Goal: Information Seeking & Learning: Find specific fact

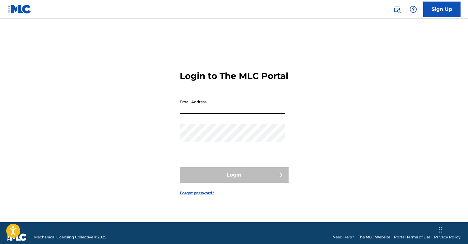
type input "[EMAIL_ADDRESS][DOMAIN_NAME]"
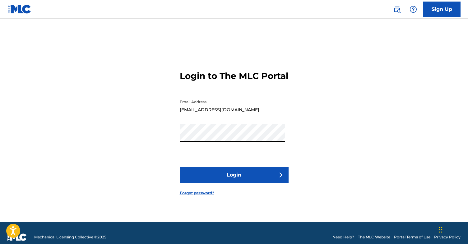
click at [241, 183] on button "Login" at bounding box center [234, 175] width 109 height 16
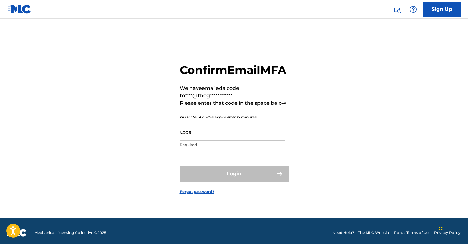
scroll to position [5, 0]
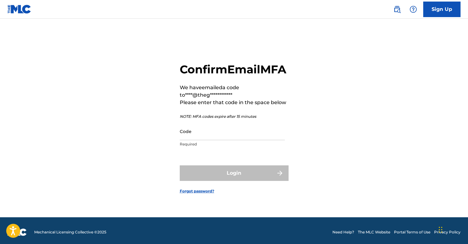
click at [225, 140] on input "Code" at bounding box center [232, 132] width 105 height 18
click at [204, 140] on input "73886" at bounding box center [232, 132] width 105 height 18
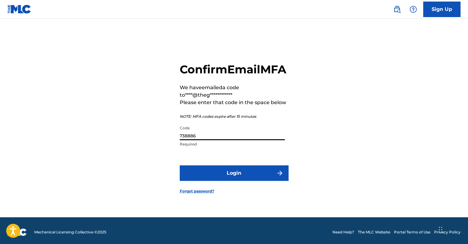
type input "738886"
click at [213, 176] on button "Login" at bounding box center [234, 173] width 109 height 16
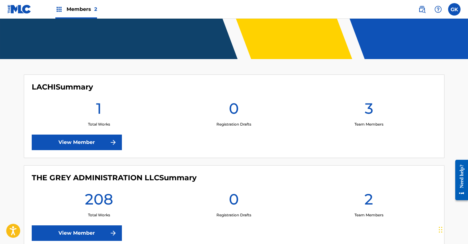
scroll to position [165, 0]
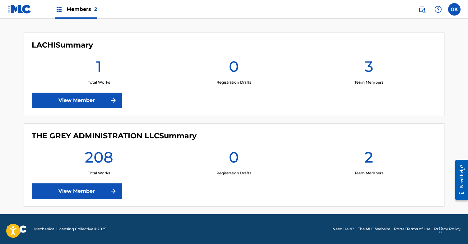
click at [101, 190] on link "View Member" at bounding box center [77, 191] width 90 height 16
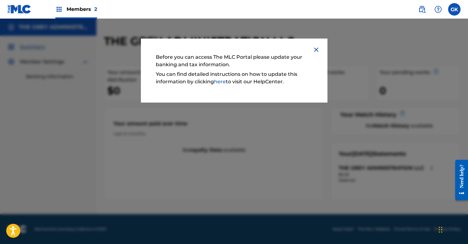
click at [320, 47] on img at bounding box center [316, 49] width 7 height 7
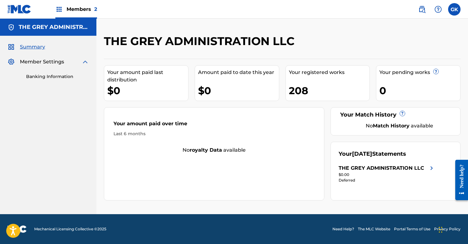
click at [37, 46] on span "Summary" at bounding box center [32, 46] width 25 height 7
click at [39, 54] on div "Summary Member Settings Banking Information" at bounding box center [48, 62] width 96 height 52
click at [43, 65] on span "Member Settings" at bounding box center [42, 61] width 44 height 7
drag, startPoint x: 44, startPoint y: 63, endPoint x: 49, endPoint y: 65, distance: 6.0
click at [44, 63] on span "Member Settings" at bounding box center [42, 61] width 44 height 7
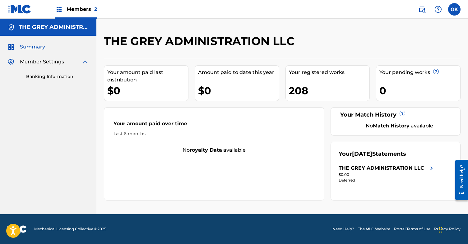
click at [84, 63] on img at bounding box center [84, 61] width 7 height 7
click at [84, 61] on img at bounding box center [84, 61] width 7 height 7
click at [58, 7] on img at bounding box center [58, 9] width 7 height 7
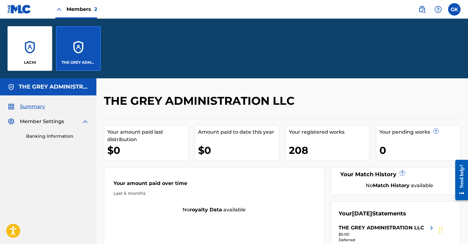
click at [50, 95] on div "THE GREY ADMINISTRATION LLC" at bounding box center [48, 86] width 96 height 17
click at [52, 88] on h5 "THE GREY ADMINISTRATION LLC" at bounding box center [54, 86] width 70 height 7
click at [33, 104] on span "Summary" at bounding box center [32, 106] width 25 height 7
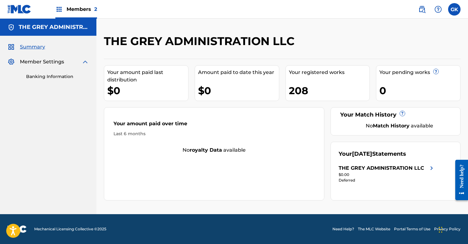
click at [46, 78] on link "Banking Information" at bounding box center [57, 76] width 63 height 7
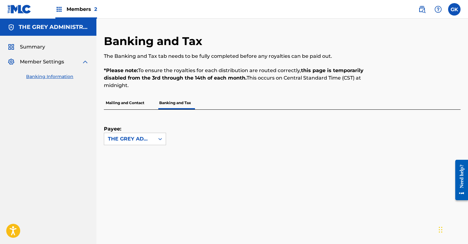
click at [18, 8] on img at bounding box center [19, 9] width 24 height 9
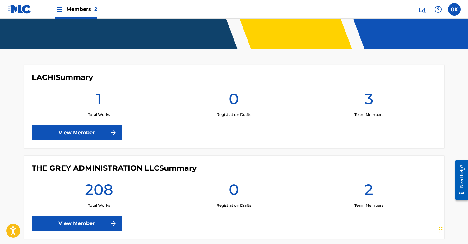
scroll to position [165, 0]
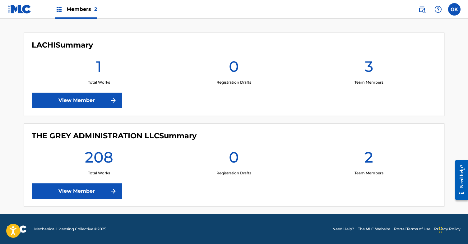
click at [99, 190] on link "View Member" at bounding box center [77, 191] width 90 height 16
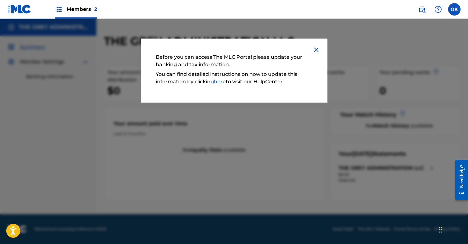
click at [314, 49] on img at bounding box center [316, 49] width 7 height 7
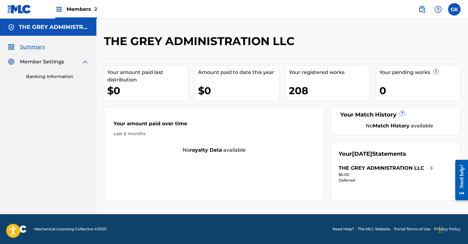
click at [70, 74] on link "Banking Information" at bounding box center [57, 76] width 63 height 7
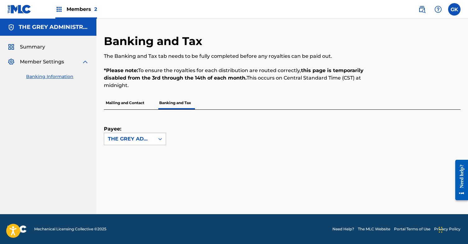
click at [126, 138] on div "THE GREY ADMINISTRATION LLC" at bounding box center [129, 138] width 43 height 7
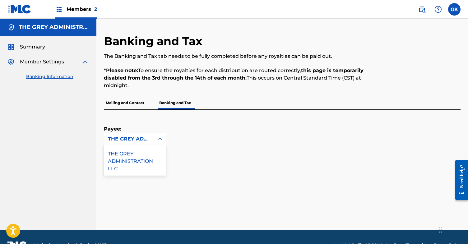
click at [131, 150] on div "THE GREY ADMINISTRATION LLC" at bounding box center [135, 160] width 62 height 30
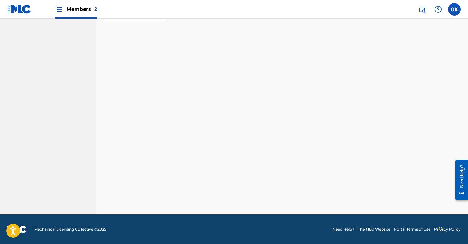
scroll to position [126, 0]
click at [72, 10] on span "Members 2" at bounding box center [82, 9] width 30 height 7
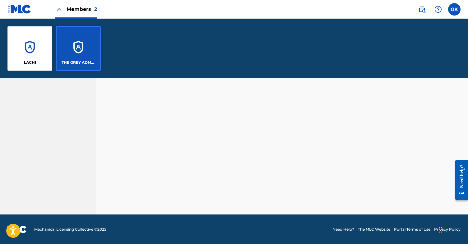
click at [86, 40] on div "THE GREY ADMINISTRATION LLC" at bounding box center [78, 48] width 45 height 45
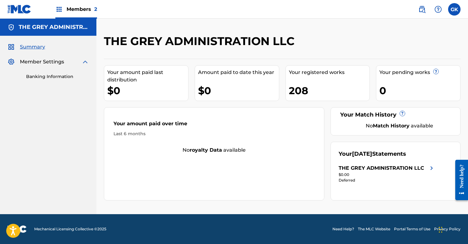
click at [54, 61] on span "Member Settings" at bounding box center [42, 61] width 44 height 7
click at [36, 45] on span "Summary" at bounding box center [32, 46] width 25 height 7
click at [28, 48] on span "Summary" at bounding box center [32, 46] width 25 height 7
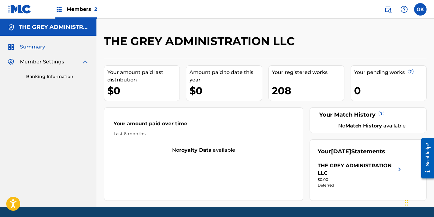
drag, startPoint x: 48, startPoint y: 31, endPoint x: 43, endPoint y: 36, distance: 7.5
click at [48, 31] on div "THE GREY ADMINISTRATION LLC" at bounding box center [48, 27] width 96 height 17
click at [36, 48] on span "Summary" at bounding box center [32, 46] width 25 height 7
click at [322, 96] on div "208" at bounding box center [308, 91] width 72 height 14
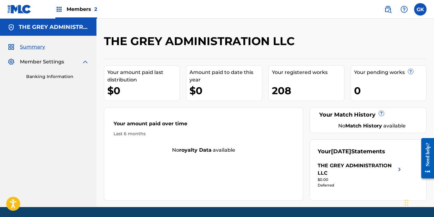
click at [322, 96] on div "208" at bounding box center [308, 91] width 72 height 14
click at [417, 12] on label at bounding box center [420, 9] width 12 height 12
click at [420, 9] on input "GK [PERSON_NAME] [EMAIL_ADDRESS][DOMAIN_NAME] Notification Preferences Profile …" at bounding box center [420, 9] width 0 height 0
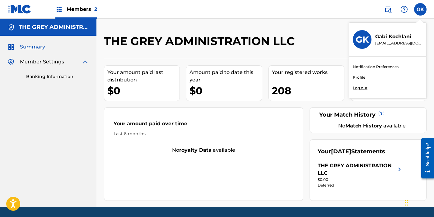
click at [23, 8] on img at bounding box center [19, 9] width 24 height 9
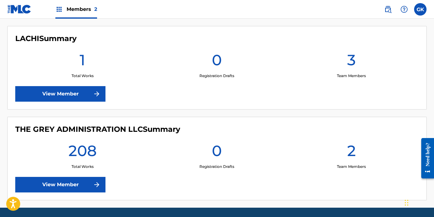
scroll to position [192, 0]
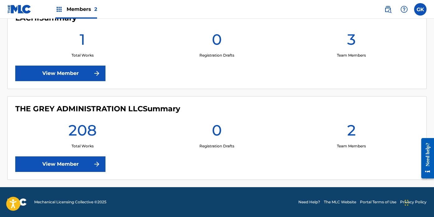
click at [78, 161] on link "View Member" at bounding box center [60, 164] width 90 height 16
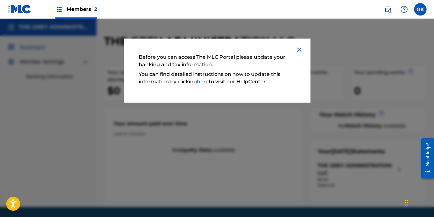
click at [299, 50] on img at bounding box center [298, 49] width 7 height 7
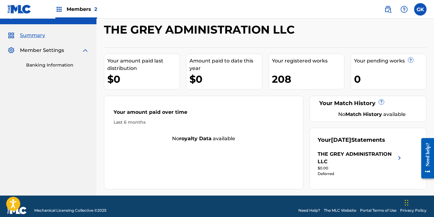
scroll to position [12, 0]
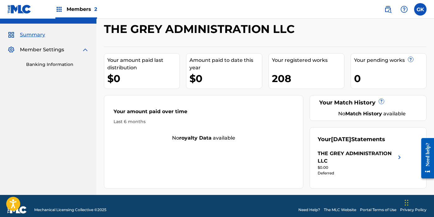
click at [46, 63] on link "Banking Information" at bounding box center [57, 64] width 63 height 7
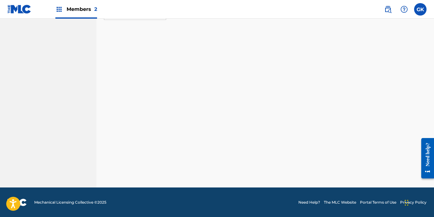
scroll to position [150, 0]
click at [419, 8] on label at bounding box center [420, 9] width 12 height 12
click at [420, 9] on input "GK [PERSON_NAME] [EMAIL_ADDRESS][DOMAIN_NAME] Notification Preferences Profile …" at bounding box center [420, 9] width 0 height 0
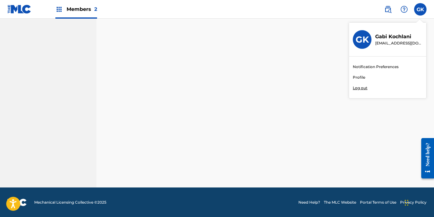
click at [390, 8] on img at bounding box center [387, 9] width 7 height 7
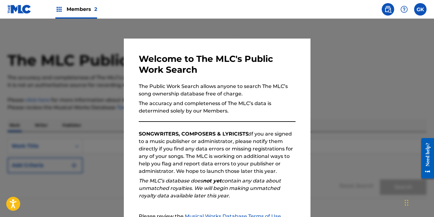
scroll to position [34, 0]
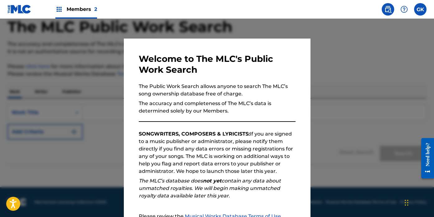
click at [295, 67] on div "Welcome to The MLC's Public Work Search The Public Work Search allows anyone to…" at bounding box center [217, 162] width 187 height 246
click at [340, 62] on div at bounding box center [217, 127] width 434 height 217
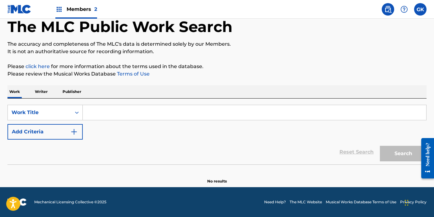
click at [39, 91] on p "Writer" at bounding box center [41, 91] width 16 height 13
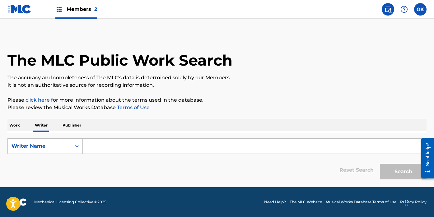
click at [15, 128] on p "Work" at bounding box center [14, 125] width 14 height 13
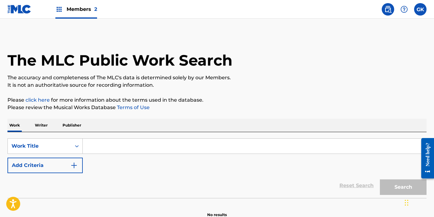
click at [94, 149] on input "Search Form" at bounding box center [254, 146] width 343 height 15
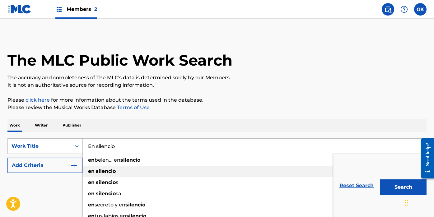
click at [104, 174] on strong "silencio" at bounding box center [106, 171] width 20 height 6
type input "en silencio"
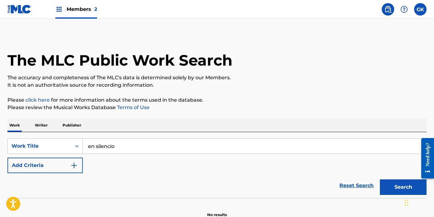
click at [406, 186] on button "Search" at bounding box center [403, 187] width 47 height 16
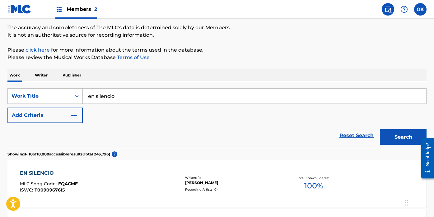
scroll to position [73, 0]
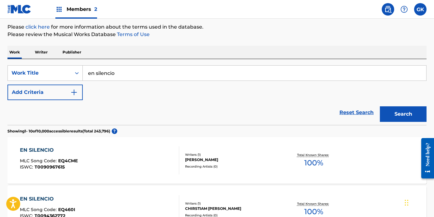
click at [59, 90] on button "Add Criteria" at bounding box center [44, 93] width 75 height 16
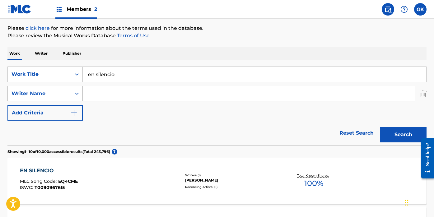
click at [69, 94] on div "Writer Name" at bounding box center [39, 94] width 63 height 12
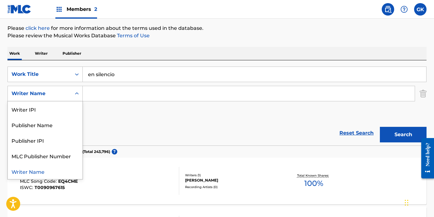
scroll to position [74, 0]
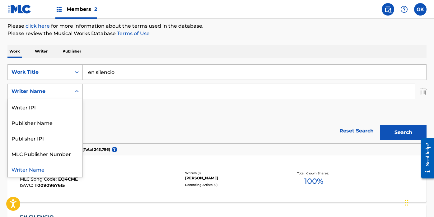
click at [47, 169] on div "Writer Name" at bounding box center [45, 169] width 75 height 16
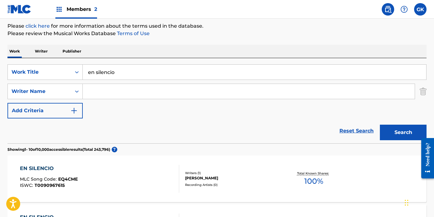
click at [115, 95] on input "Search Form" at bounding box center [249, 91] width 332 height 15
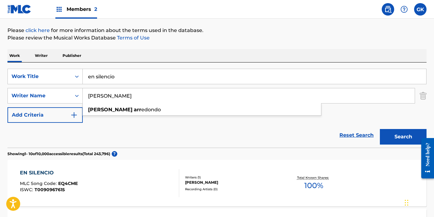
scroll to position [68, 0]
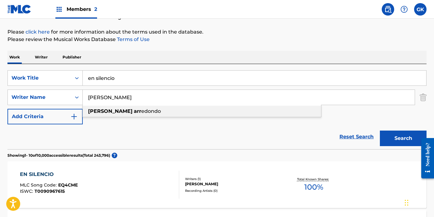
click at [134, 110] on strong "arr" at bounding box center [137, 111] width 7 height 6
type input "[PERSON_NAME]"
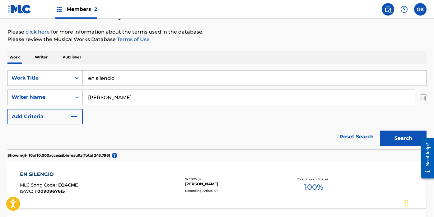
click at [412, 136] on button "Search" at bounding box center [403, 139] width 47 height 16
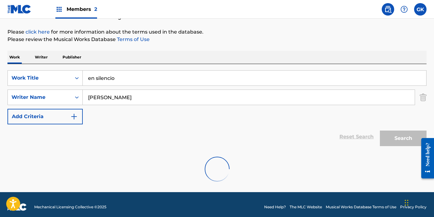
scroll to position [53, 0]
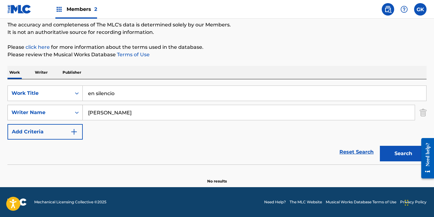
drag, startPoint x: 120, startPoint y: 111, endPoint x: 52, endPoint y: 104, distance: 68.4
click at [56, 105] on div "SearchWithCriteriafa3f3136-e569-428a-b604-45fb3340eb2a Writer Name [PERSON_NAME]" at bounding box center [216, 113] width 419 height 16
click at [400, 154] on button "Search" at bounding box center [403, 154] width 47 height 16
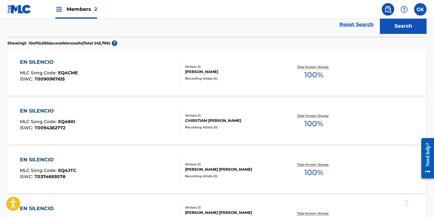
scroll to position [72, 0]
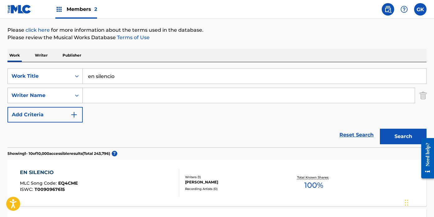
click at [53, 100] on div "Writer Name" at bounding box center [39, 96] width 63 height 12
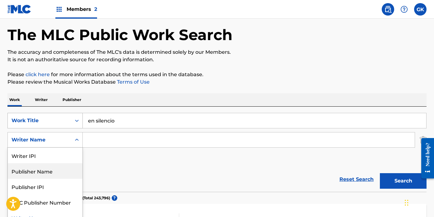
click at [42, 122] on div "Work Title" at bounding box center [44, 121] width 75 height 16
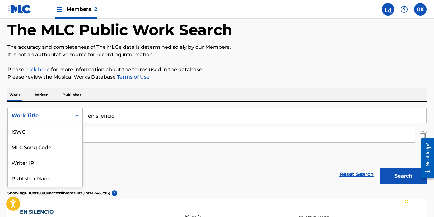
scroll to position [16, 0]
click at [58, 121] on div "Work Title" at bounding box center [39, 116] width 63 height 12
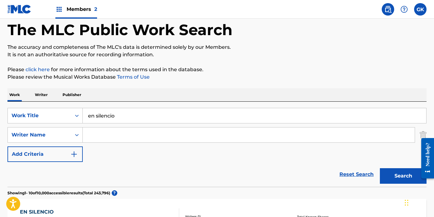
click at [115, 133] on input "Search Form" at bounding box center [249, 134] width 332 height 15
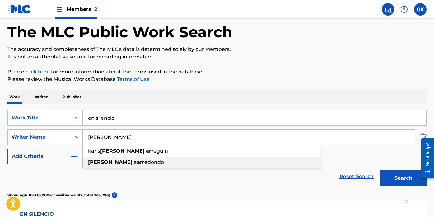
click at [132, 163] on span "la" at bounding box center [134, 162] width 4 height 6
type input "[PERSON_NAME]"
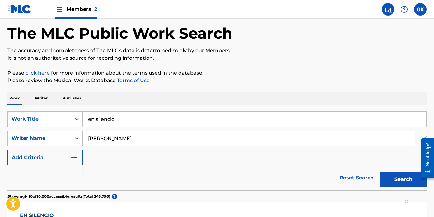
click at [396, 175] on button "Search" at bounding box center [403, 180] width 47 height 16
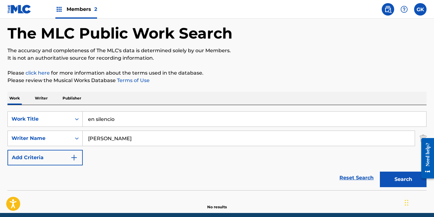
scroll to position [53, 0]
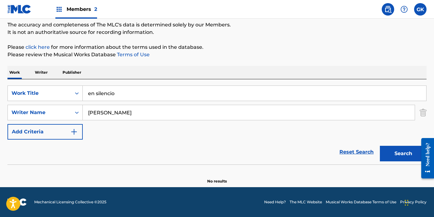
click at [48, 74] on p "Writer" at bounding box center [41, 72] width 16 height 13
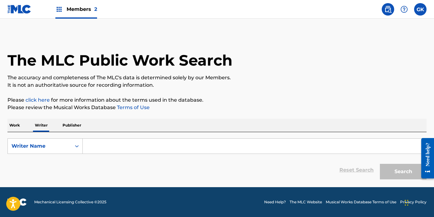
click at [106, 145] on input "Search Form" at bounding box center [254, 146] width 343 height 15
click at [17, 126] on p "Work" at bounding box center [14, 125] width 14 height 13
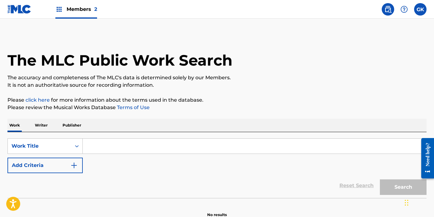
click at [110, 150] on input "Search Form" at bounding box center [254, 146] width 343 height 15
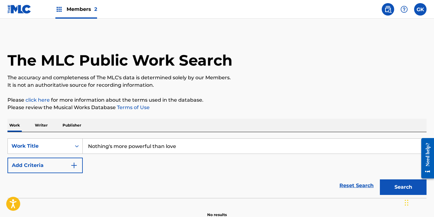
type input "Nothing's more powerful than love"
click at [380, 179] on button "Search" at bounding box center [403, 187] width 47 height 16
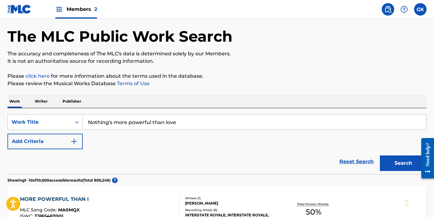
scroll to position [30, 0]
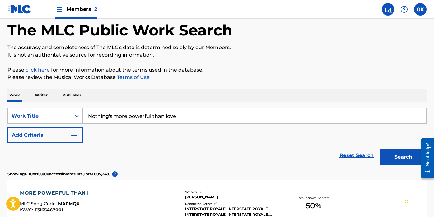
click at [44, 133] on button "Add Criteria" at bounding box center [44, 135] width 75 height 16
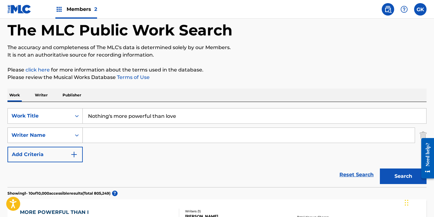
click at [47, 137] on div "Writer Name" at bounding box center [39, 135] width 63 height 12
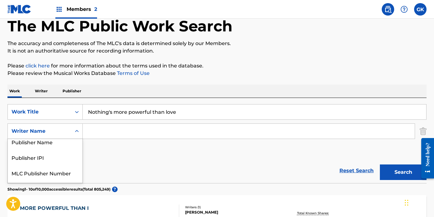
scroll to position [34, 0]
click at [39, 176] on div "Writer Name" at bounding box center [45, 175] width 75 height 16
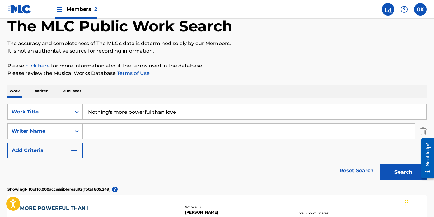
click at [109, 135] on input "Search Form" at bounding box center [249, 131] width 332 height 15
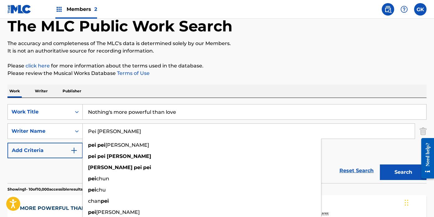
click at [380, 164] on button "Search" at bounding box center [403, 172] width 47 height 16
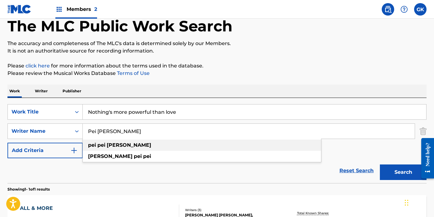
drag, startPoint x: 127, startPoint y: 147, endPoint x: 132, endPoint y: 147, distance: 4.0
click at [127, 147] on div "[PERSON_NAME]" at bounding box center [202, 145] width 238 height 11
type input "[PERSON_NAME]"
click at [399, 170] on button "Search" at bounding box center [403, 172] width 47 height 16
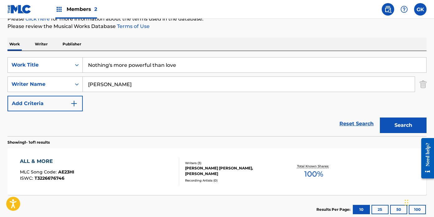
scroll to position [50, 0]
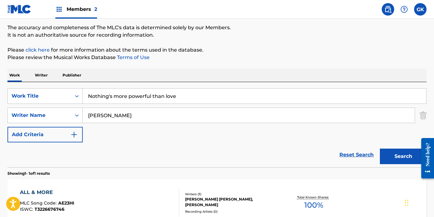
drag, startPoint x: 127, startPoint y: 114, endPoint x: 59, endPoint y: 107, distance: 67.9
click at [59, 107] on div "SearchWithCriteria565ba553-8593-46cf-b21f-991719ca933d Work Title Nothing's mor…" at bounding box center [216, 115] width 419 height 54
click at [400, 156] on button "Search" at bounding box center [403, 157] width 47 height 16
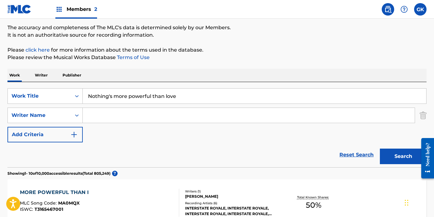
click at [122, 112] on input "Search Form" at bounding box center [249, 115] width 332 height 15
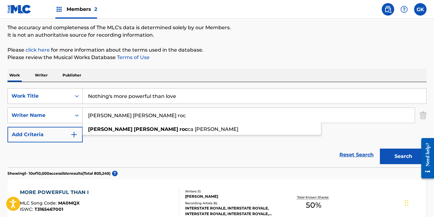
scroll to position [18, 0]
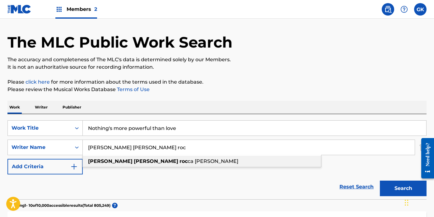
click at [179, 160] on strong "roc" at bounding box center [183, 161] width 8 height 6
type input "[PERSON_NAME] [PERSON_NAME]"
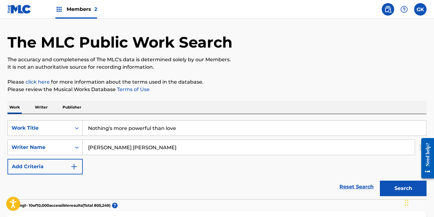
click at [395, 189] on button "Search" at bounding box center [403, 189] width 47 height 16
